Goal: Task Accomplishment & Management: Manage account settings

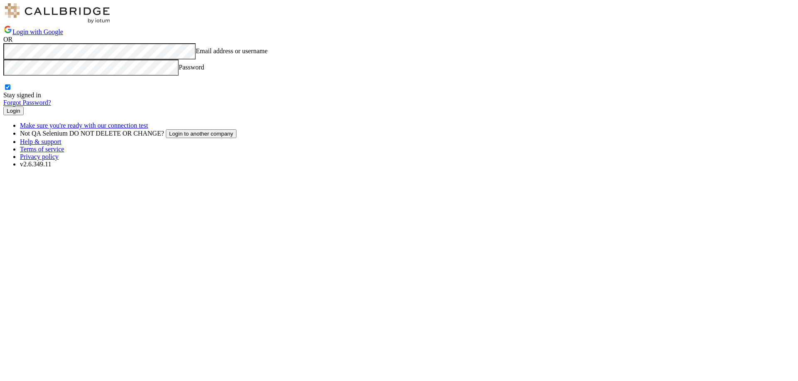
click at [10, 90] on input "Stay signed in" at bounding box center [7, 86] width 5 height 5
checkbox input "false"
click at [24, 115] on button "Login" at bounding box center [13, 110] width 20 height 9
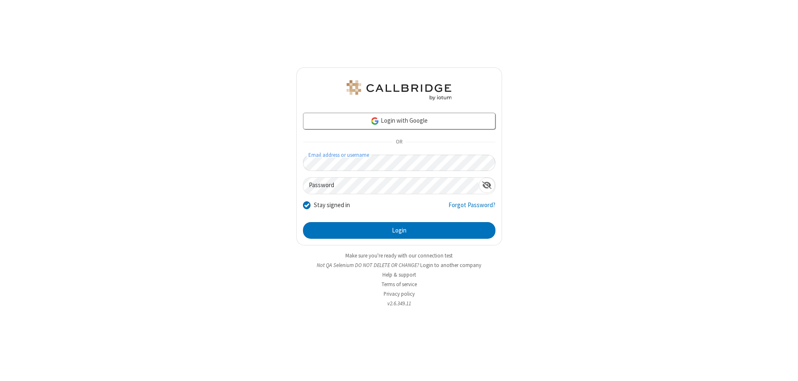
click at [306, 205] on input "Stay signed in" at bounding box center [307, 204] width 8 height 9
checkbox input "false"
click at [399, 230] on button "Login" at bounding box center [399, 230] width 192 height 17
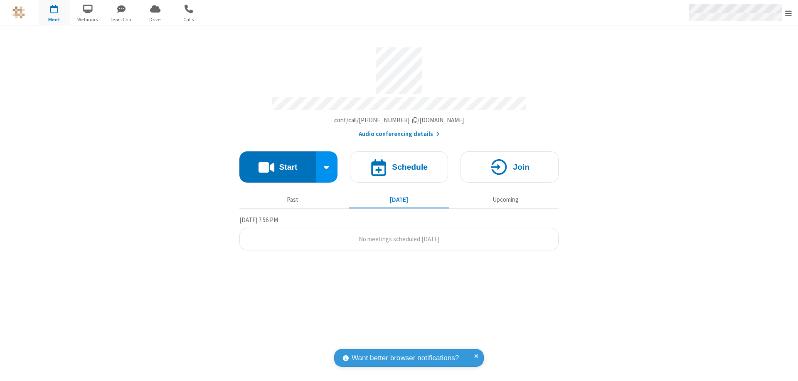
click at [789, 12] on span "Open menu" at bounding box center [788, 13] width 7 height 8
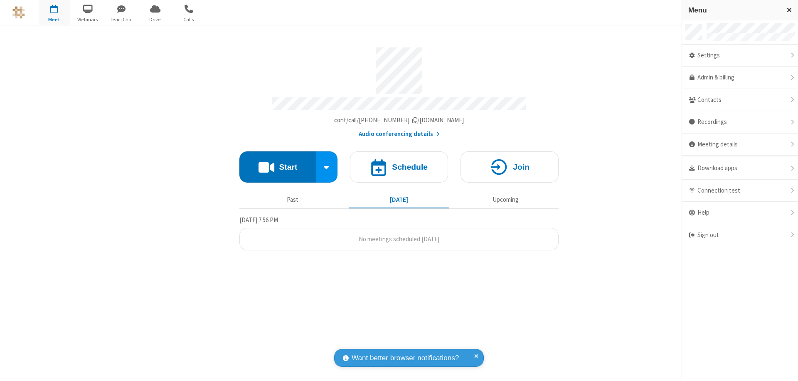
click at [740, 235] on div "Sign out" at bounding box center [740, 235] width 116 height 22
